Goal: Navigation & Orientation: Find specific page/section

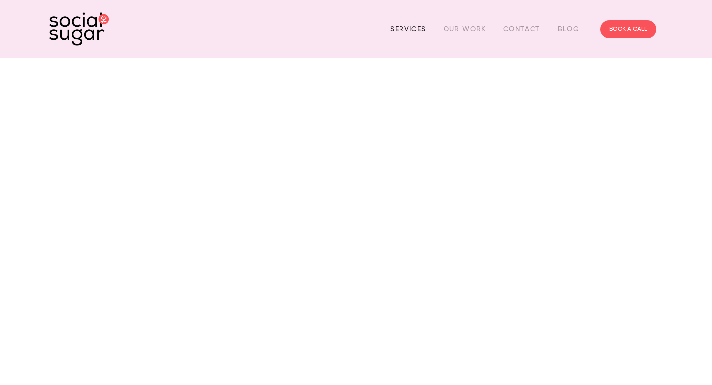
click at [410, 29] on link "Services" at bounding box center [408, 28] width 36 height 15
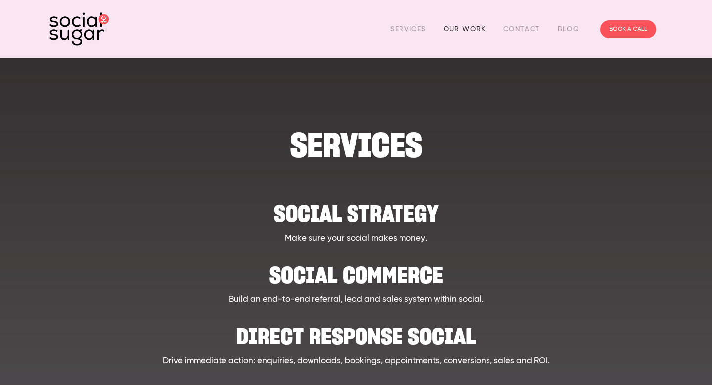
click at [469, 30] on link "Our Work" at bounding box center [464, 28] width 43 height 15
